Goal: Task Accomplishment & Management: Manage account settings

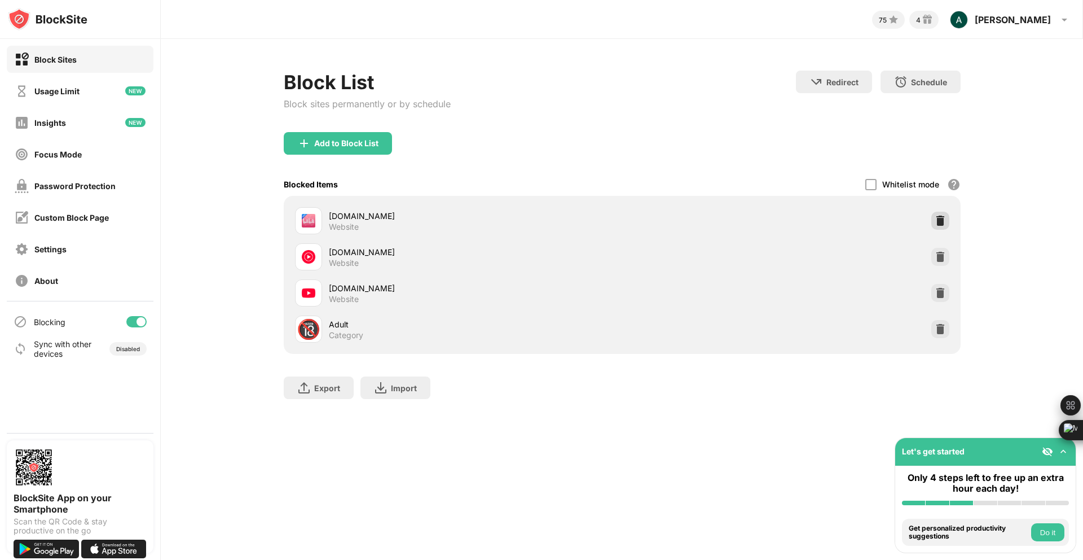
click at [942, 218] on img at bounding box center [940, 220] width 11 height 11
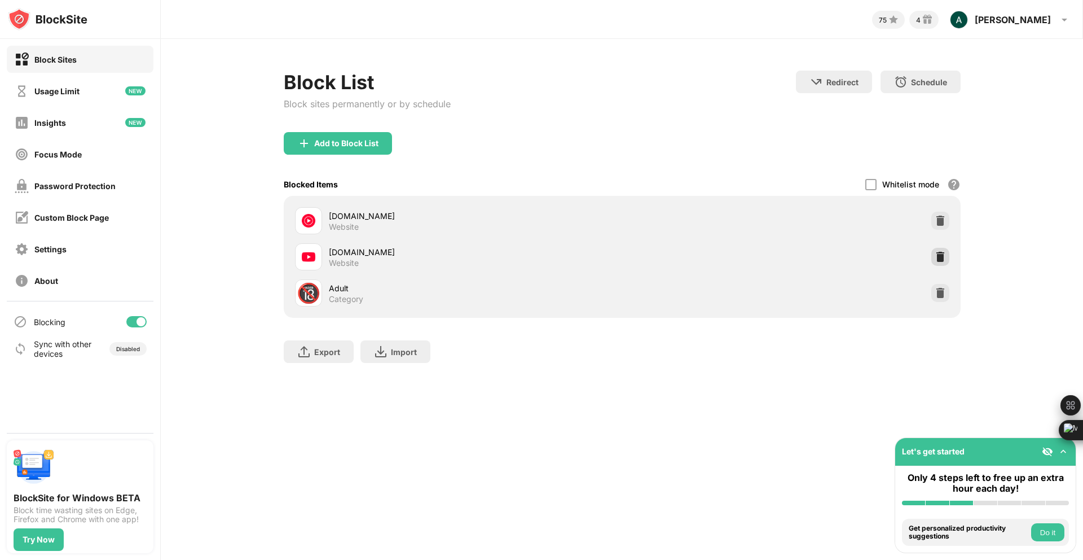
click at [937, 252] on img at bounding box center [940, 256] width 11 height 11
